Goal: Check status

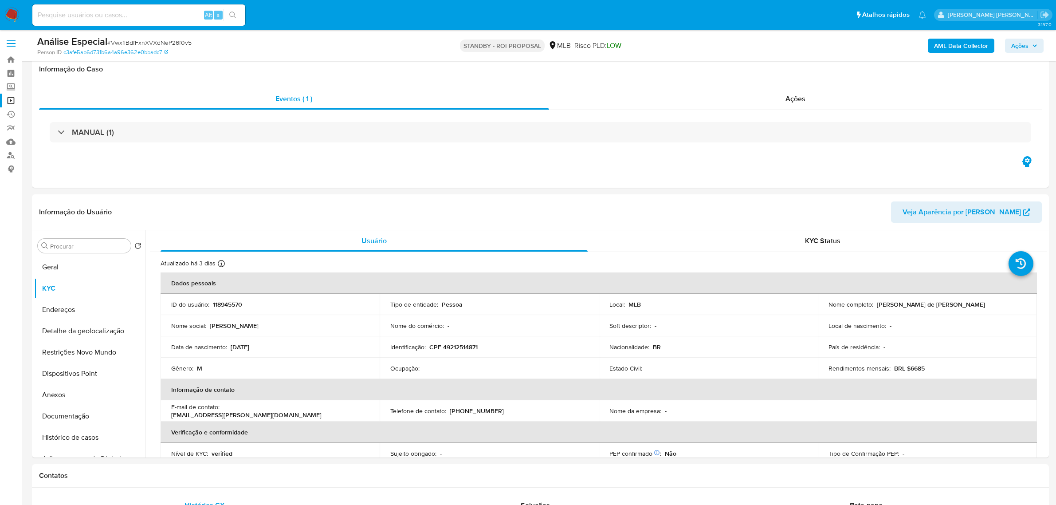
select select "10"
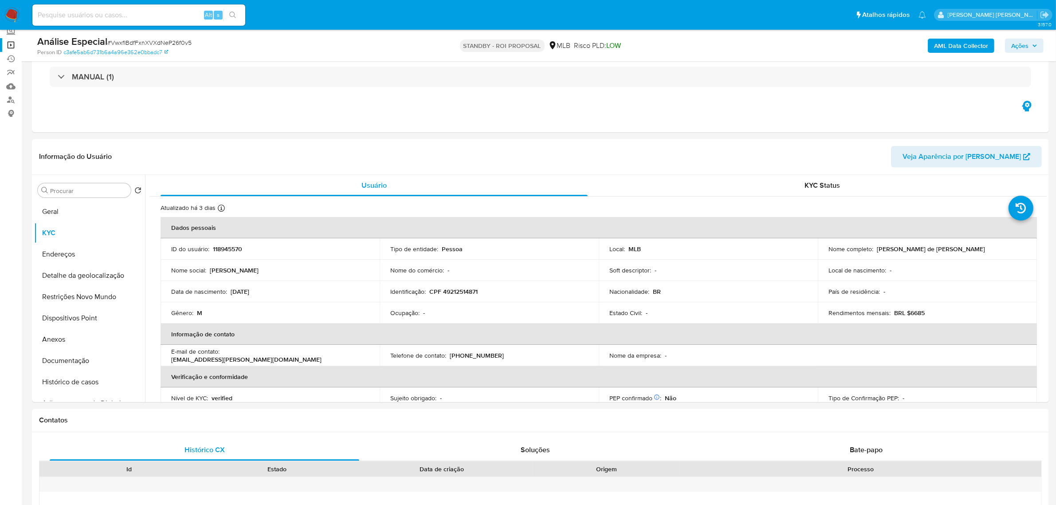
drag, startPoint x: 0, startPoint y: 0, endPoint x: 119, endPoint y: 18, distance: 120.2
click at [119, 18] on input at bounding box center [138, 15] width 213 height 12
paste input "1306731168"
type input "1306731168"
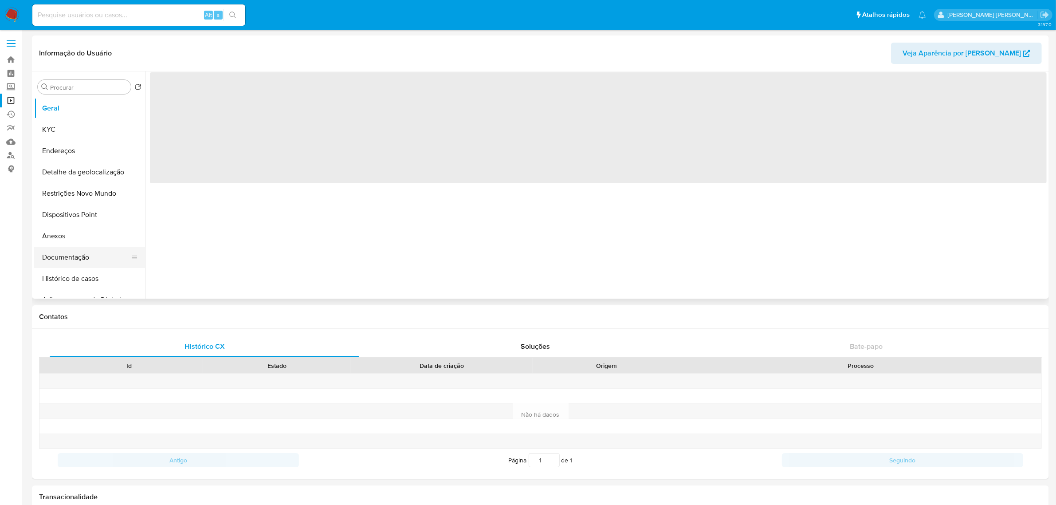
click at [71, 258] on button "Documentação" at bounding box center [86, 257] width 104 height 21
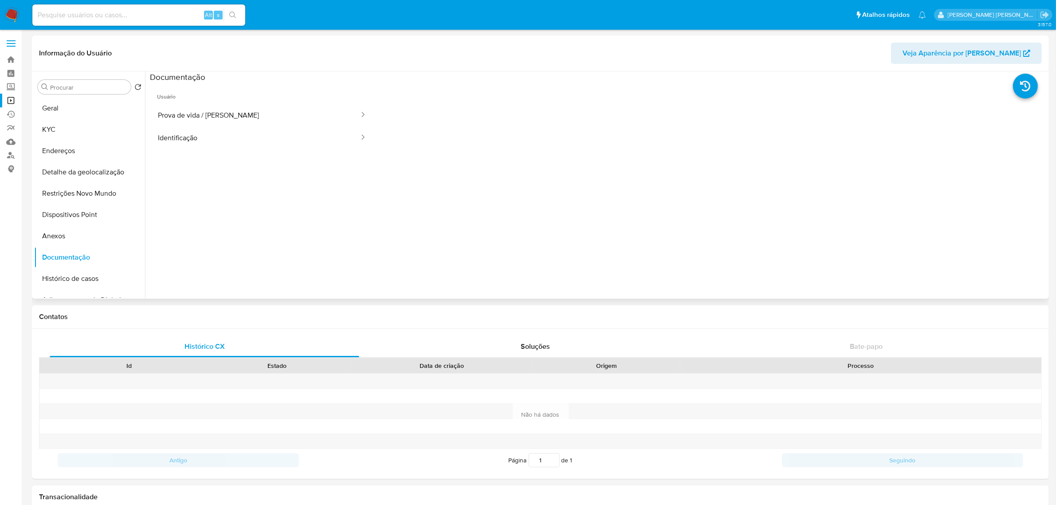
select select "10"
click at [238, 110] on button "Prova de vida / [PERSON_NAME]" at bounding box center [255, 115] width 210 height 23
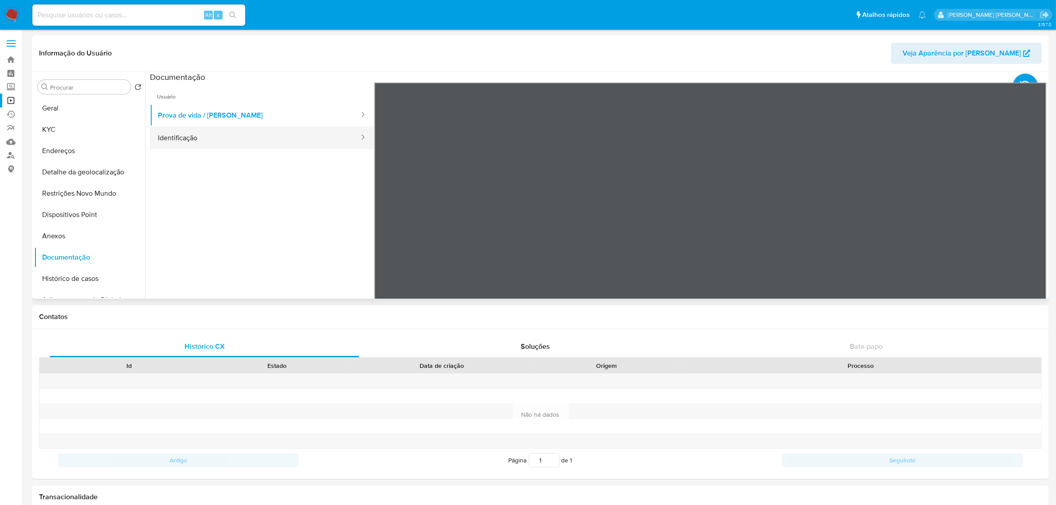
click at [212, 132] on button "Identificação" at bounding box center [255, 137] width 210 height 23
click at [89, 122] on button "KYC" at bounding box center [86, 129] width 104 height 21
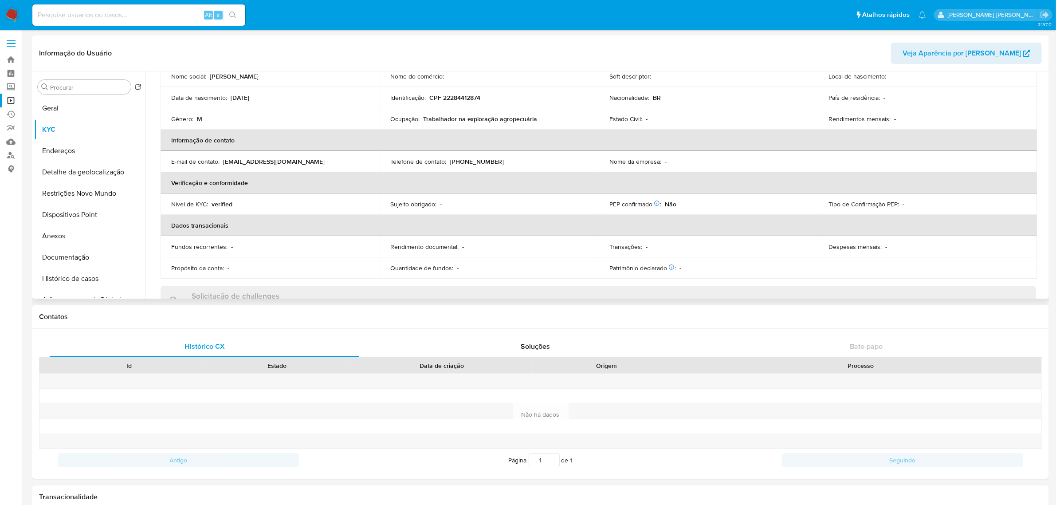
scroll to position [111, 0]
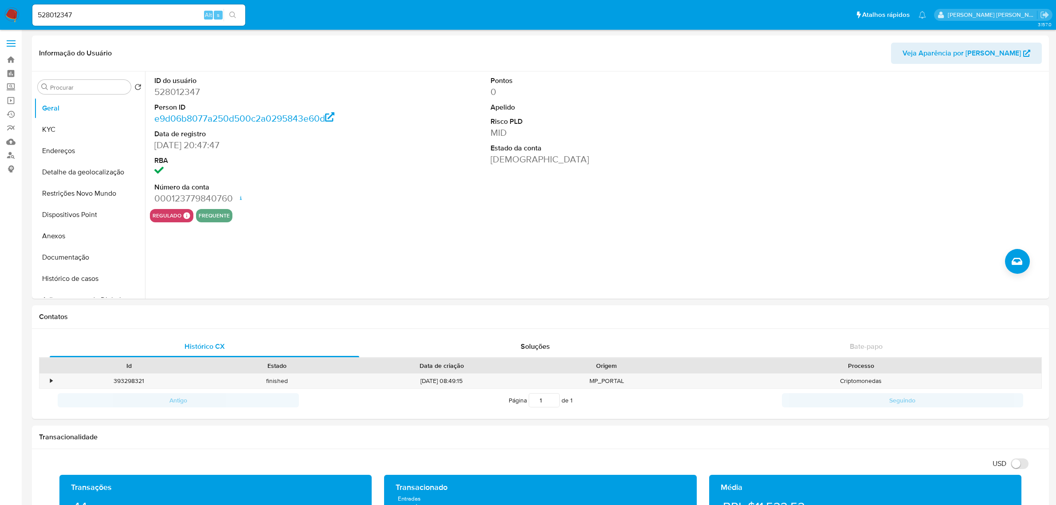
scroll to position [721, 0]
